Goal: Transaction & Acquisition: Purchase product/service

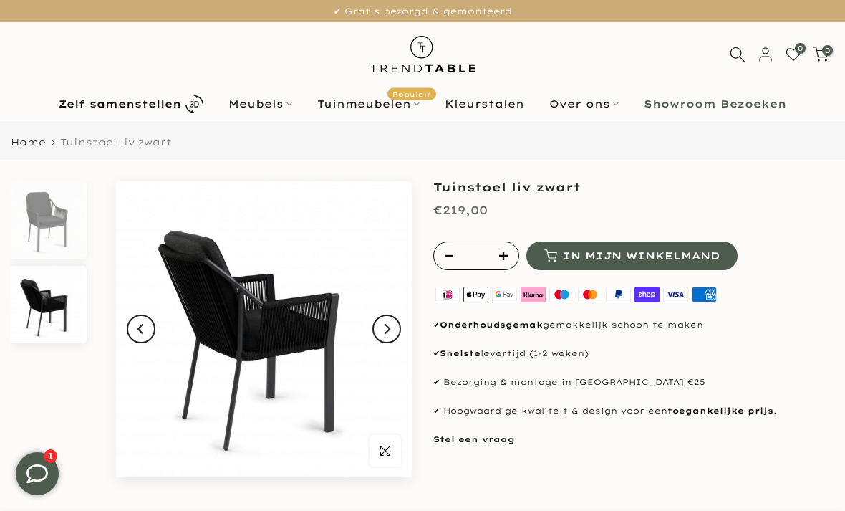
click at [737, 54] on icon at bounding box center [738, 55] width 16 height 16
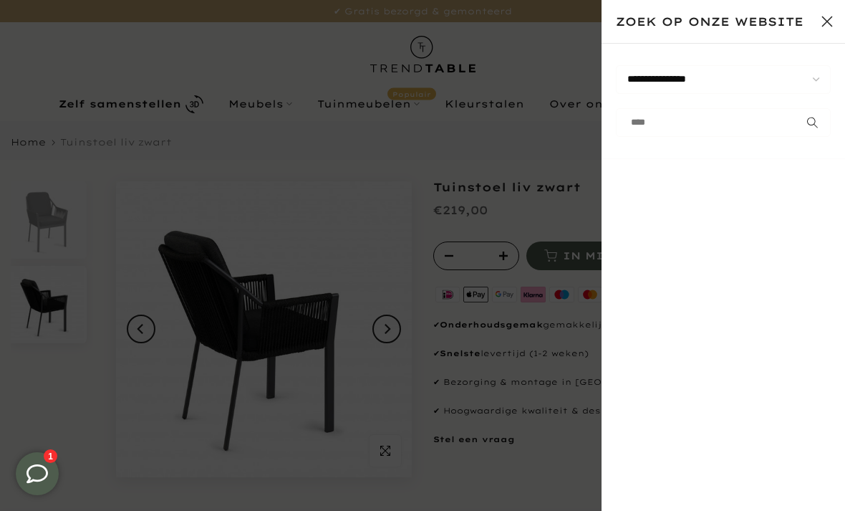
click at [653, 125] on input "text" at bounding box center [723, 122] width 215 height 29
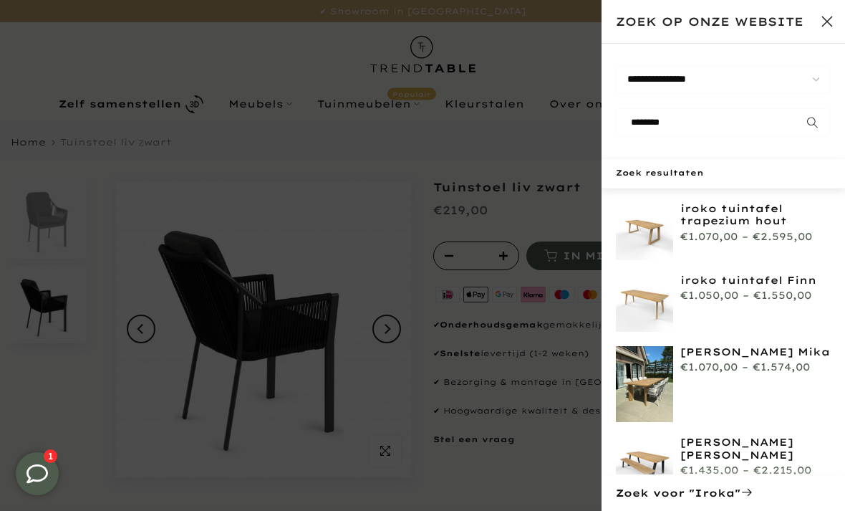
type input "********"
click at [813, 123] on button "submit" at bounding box center [813, 122] width 36 height 29
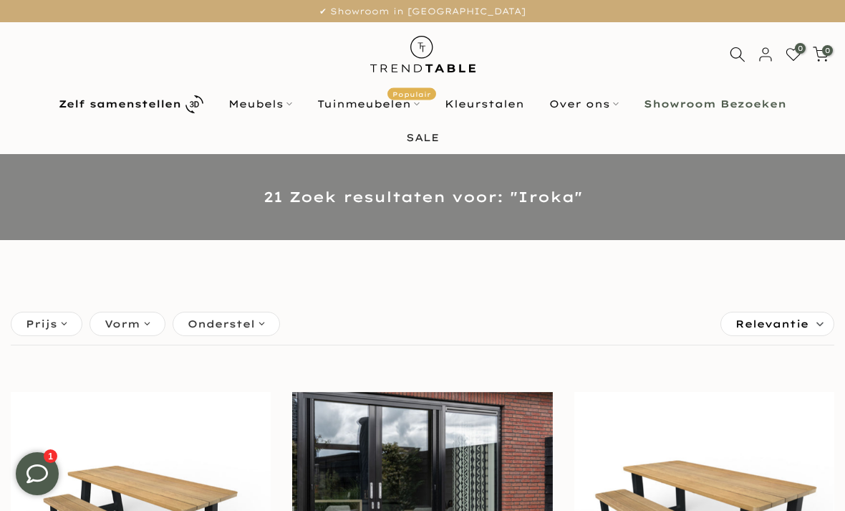
click at [773, 321] on span "Relevantie" at bounding box center [772, 323] width 73 height 23
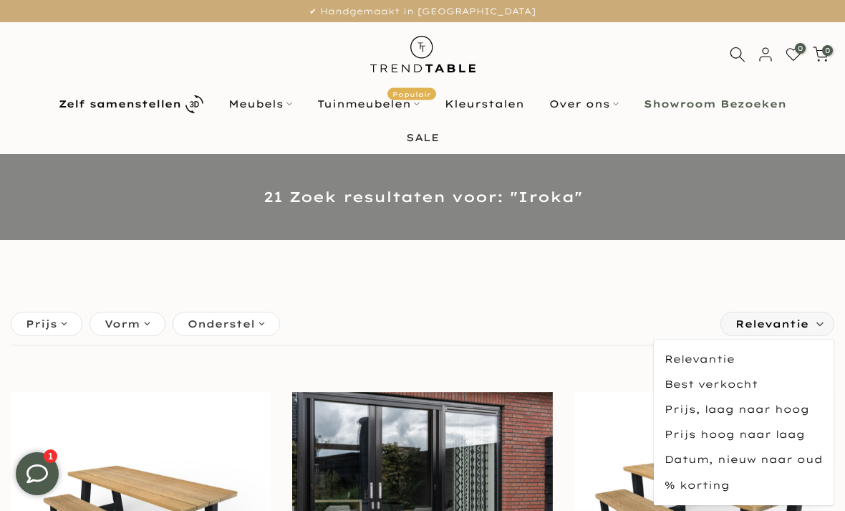
click at [737, 412] on span "Prijs, laag naar hoog" at bounding box center [744, 409] width 180 height 25
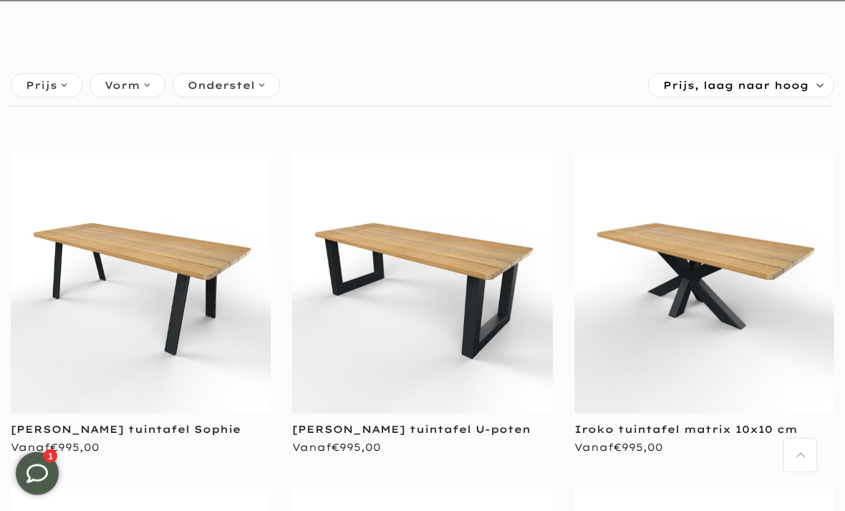
scroll to position [239, 0]
click at [476, 262] on img at bounding box center [422, 283] width 260 height 260
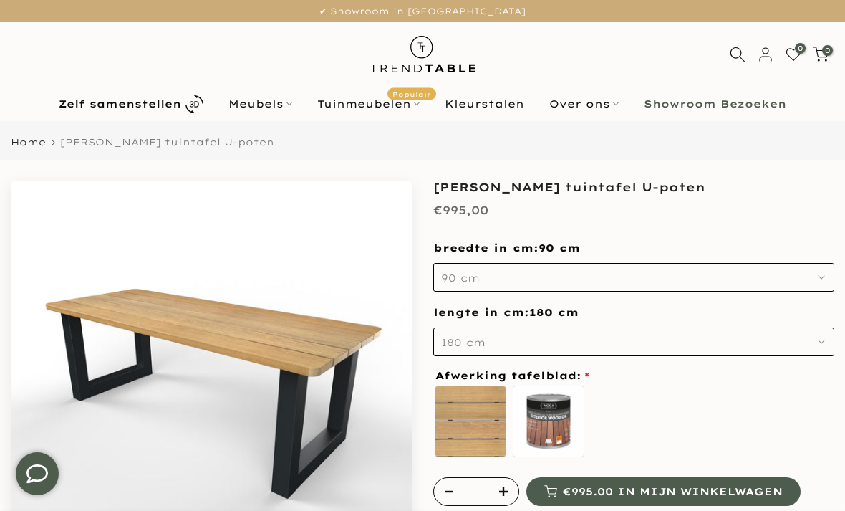
click at [603, 347] on button "180 cm" at bounding box center [633, 341] width 401 height 29
